Goal: Obtain resource: Obtain resource

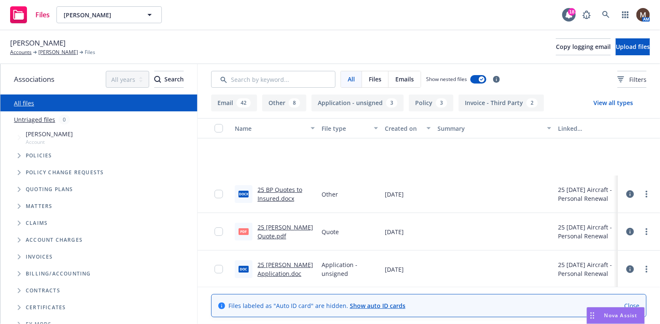
scroll to position [84, 0]
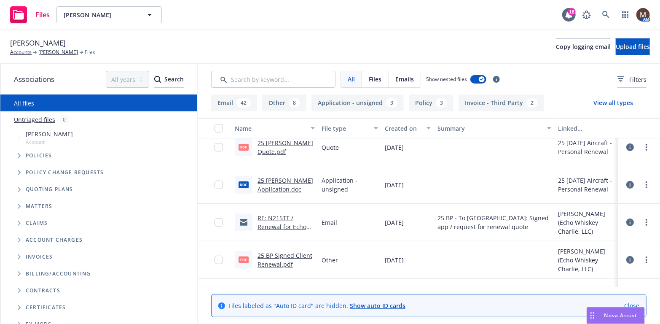
click at [281, 254] on link "25 BP Signed Client Renewal.pdf" at bounding box center [284, 259] width 55 height 17
drag, startPoint x: 525, startPoint y: 47, endPoint x: 343, endPoint y: 75, distance: 183.8
click at [556, 47] on span "Copy logging email" at bounding box center [583, 47] width 55 height 8
